Goal: Task Accomplishment & Management: Complete application form

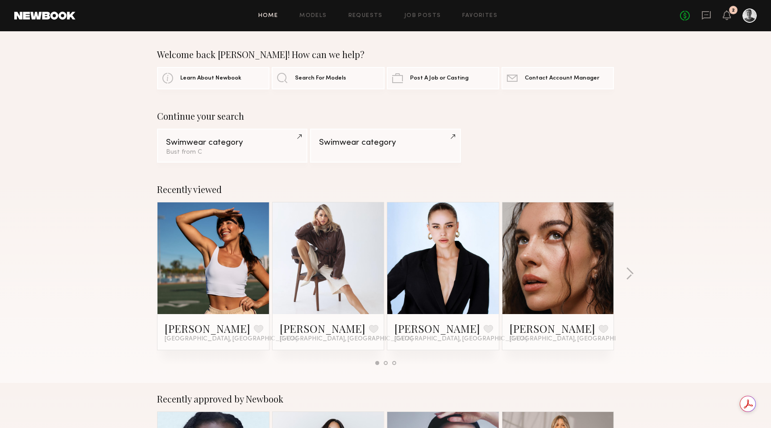
click at [228, 270] on link at bounding box center [213, 258] width 54 height 112
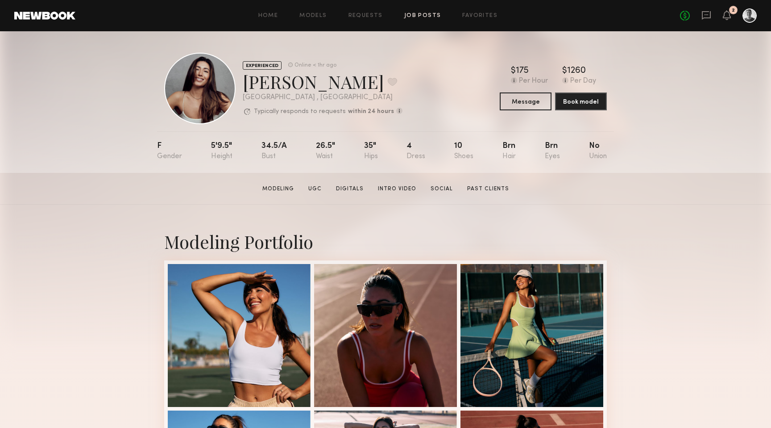
click at [424, 16] on link "Job Posts" at bounding box center [422, 16] width 37 height 6
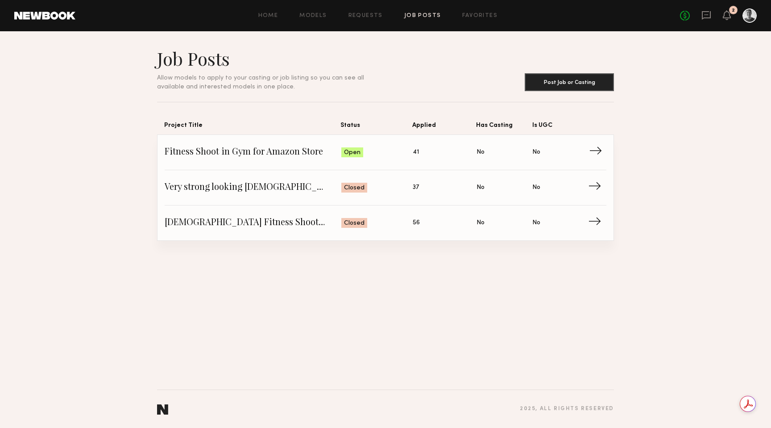
click at [302, 151] on span "Fitness Shoot in Gym for Amazon Store" at bounding box center [253, 152] width 177 height 13
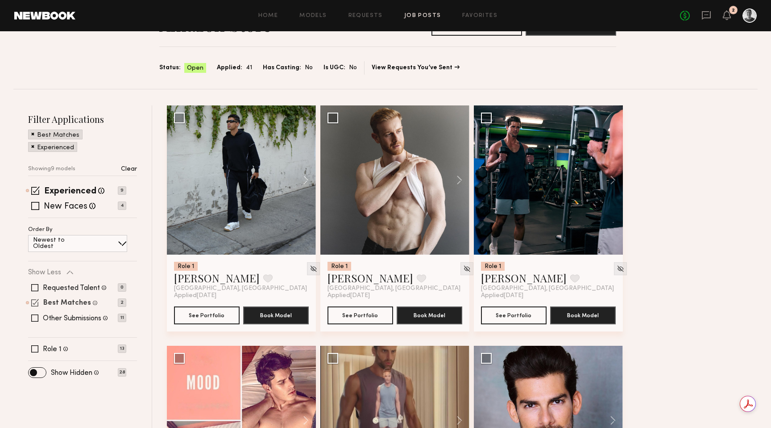
scroll to position [62, 0]
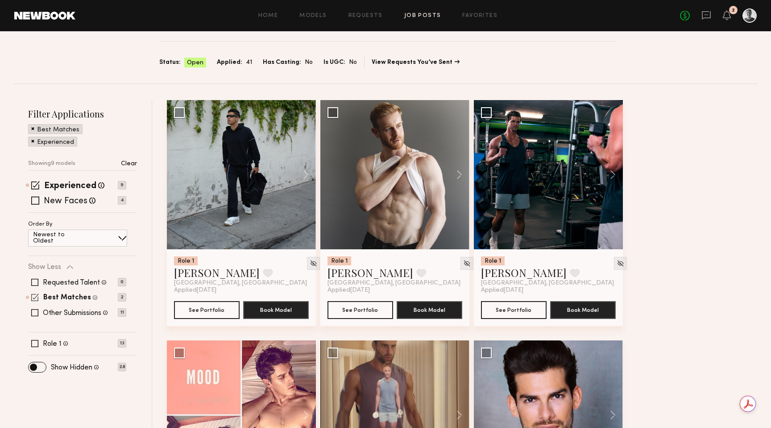
click at [36, 296] on span at bounding box center [35, 297] width 8 height 8
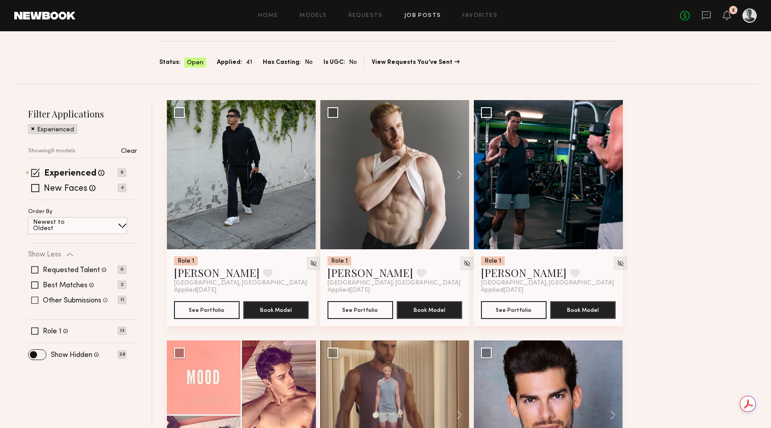
click at [36, 301] on span at bounding box center [34, 299] width 7 height 7
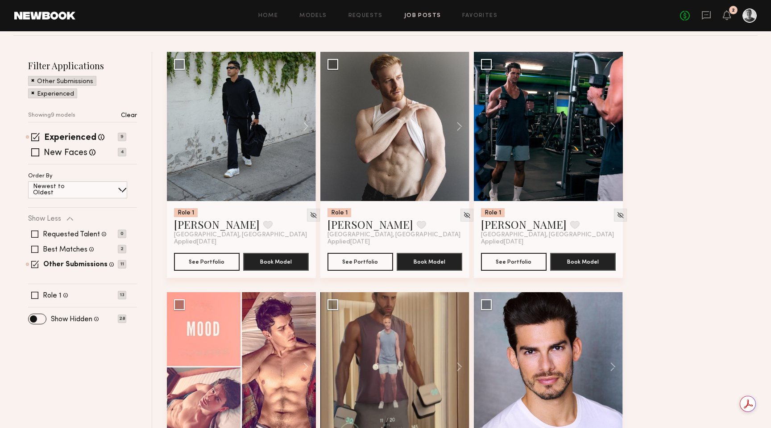
scroll to position [0, 0]
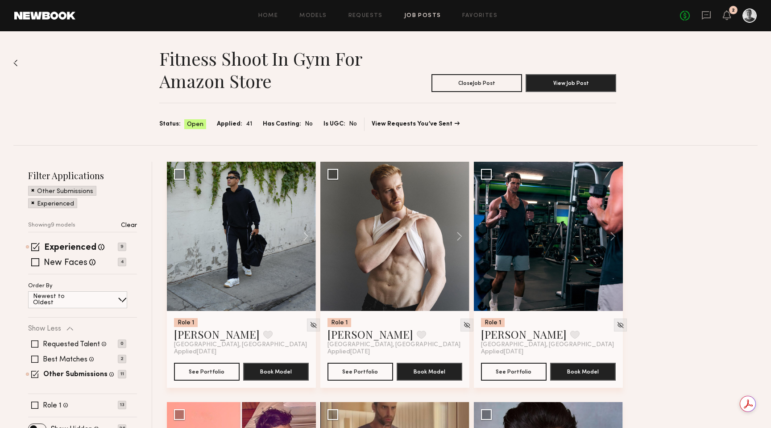
click at [32, 192] on span at bounding box center [32, 190] width 3 height 8
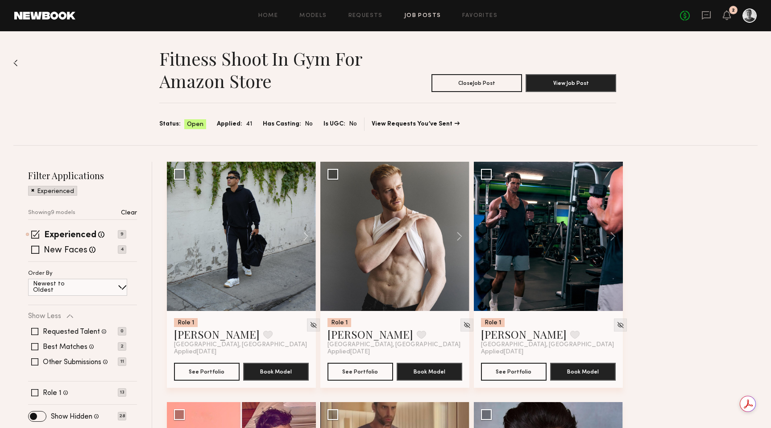
click at [32, 190] on span at bounding box center [32, 190] width 3 height 8
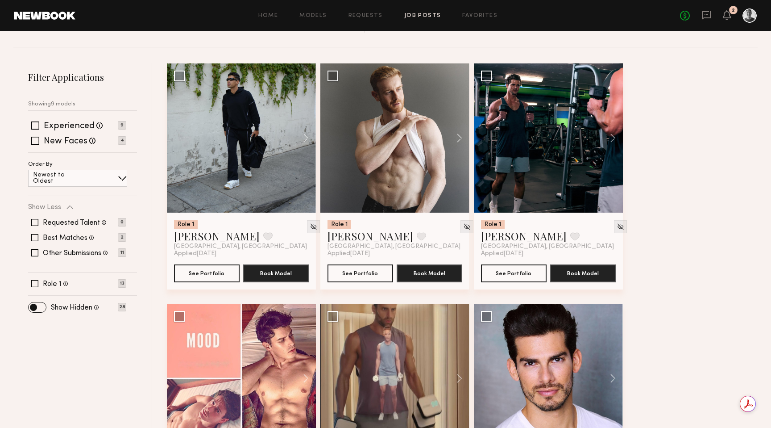
scroll to position [97, 0]
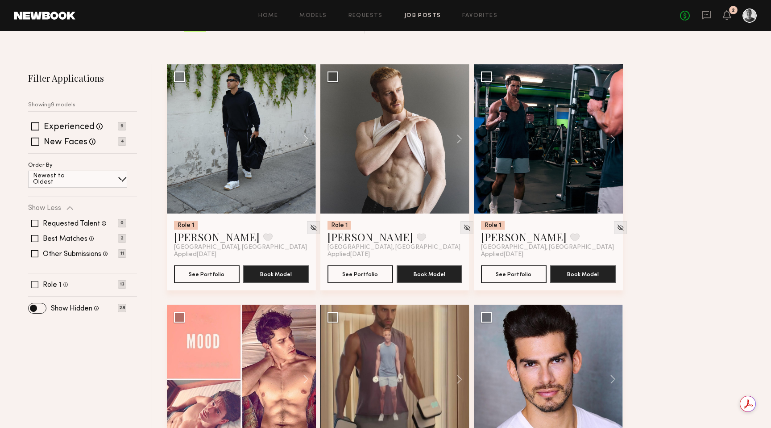
click at [35, 283] on span at bounding box center [34, 284] width 7 height 7
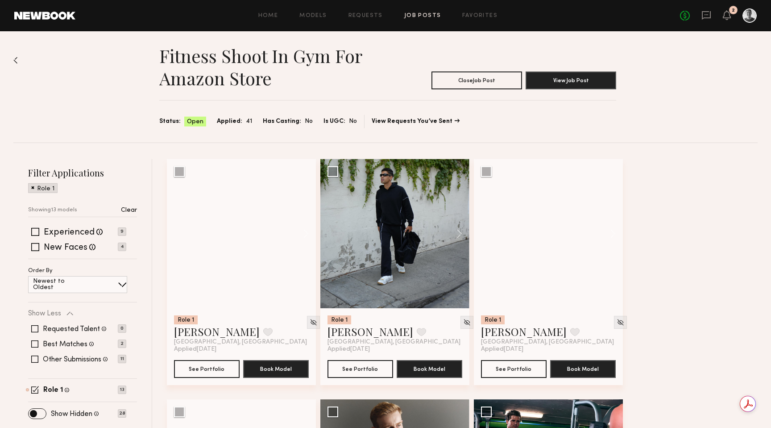
scroll to position [0, 0]
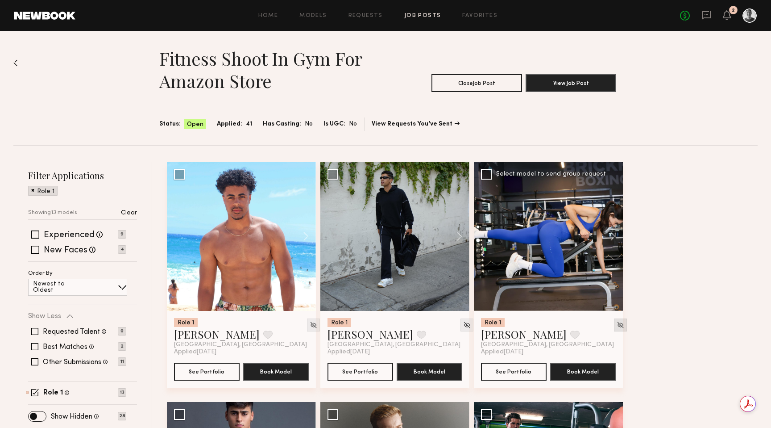
click at [617, 325] on img at bounding box center [621, 325] width 8 height 8
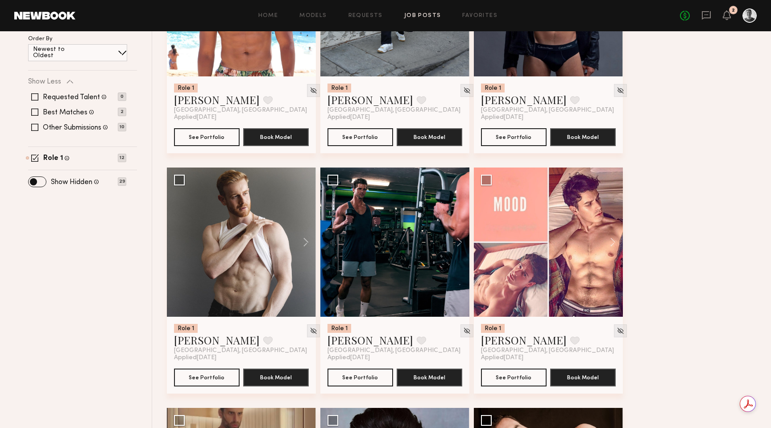
scroll to position [238, 0]
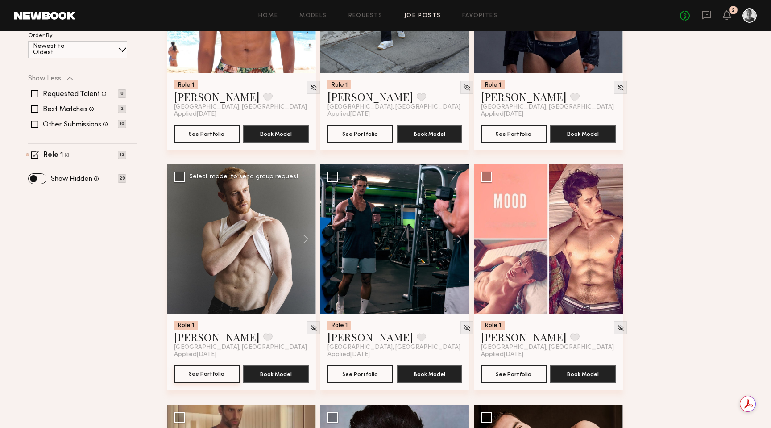
click at [204, 376] on button "See Portfolio" at bounding box center [207, 374] width 66 height 18
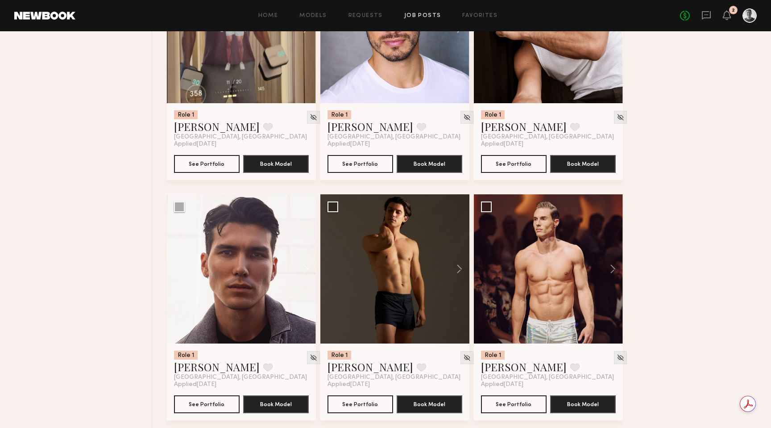
scroll to position [696, 0]
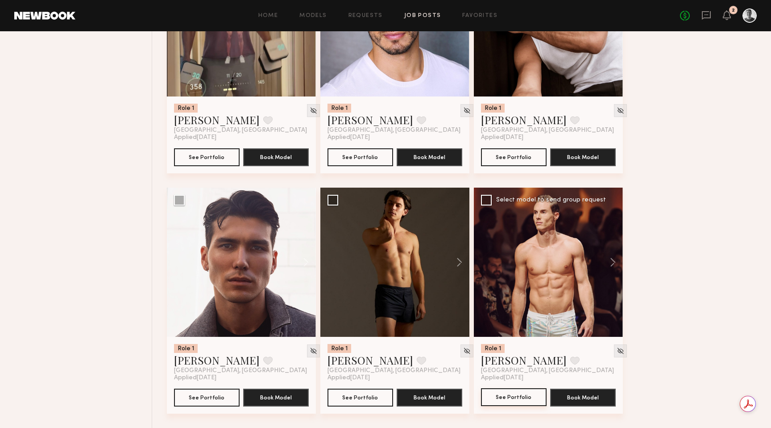
click at [521, 395] on button "See Portfolio" at bounding box center [514, 397] width 66 height 18
